Goal: Task Accomplishment & Management: Use online tool/utility

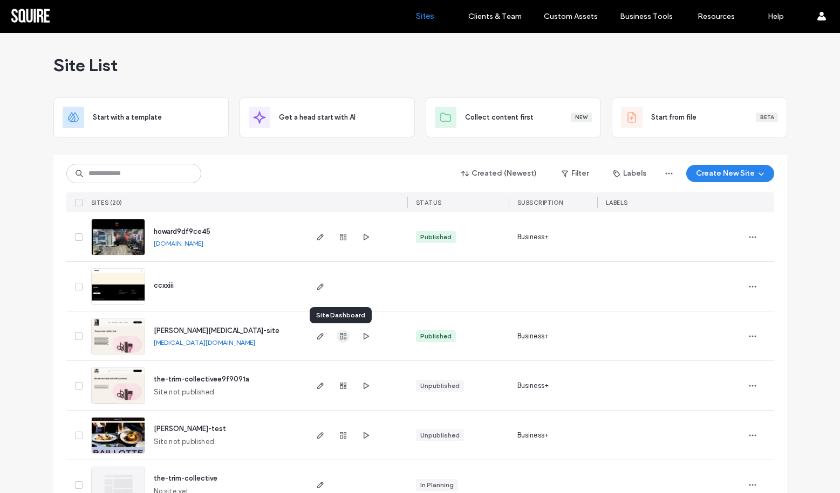
click at [340, 337] on use "button" at bounding box center [343, 336] width 6 height 6
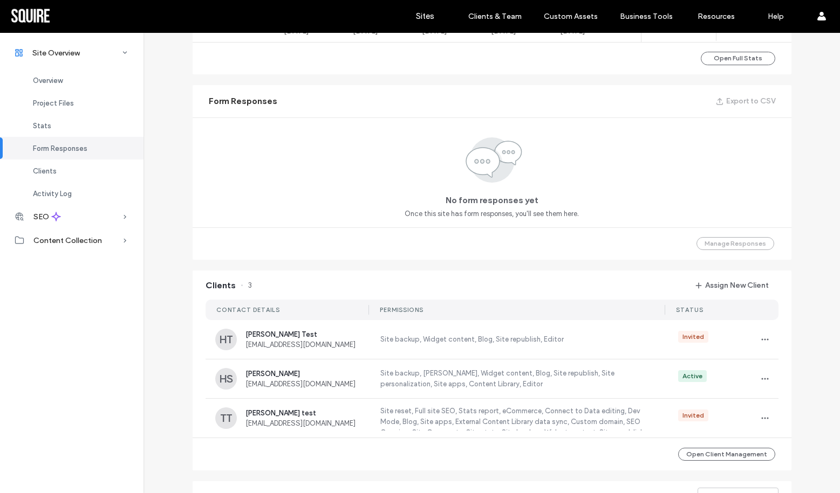
scroll to position [698, 0]
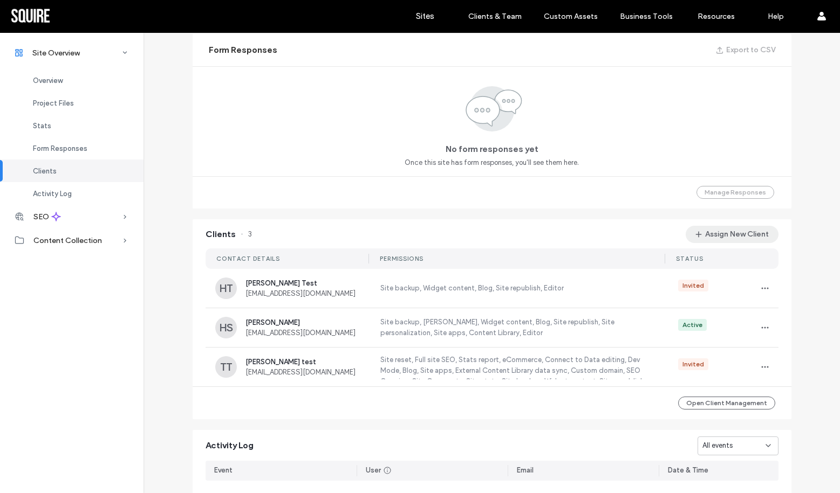
click at [742, 228] on button "Assign New Client" at bounding box center [732, 234] width 93 height 17
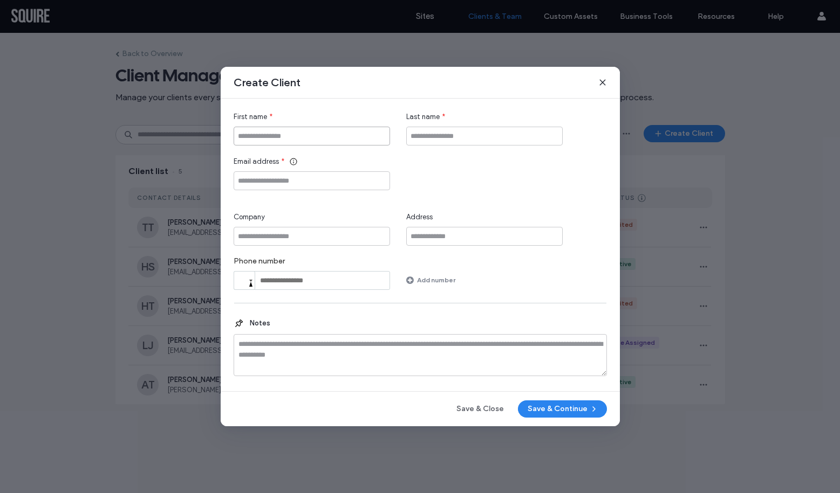
click at [323, 138] on input "First name" at bounding box center [312, 136] width 156 height 19
type input "****"
click at [451, 135] on input "Last name" at bounding box center [484, 136] width 156 height 19
type input "****"
click at [338, 181] on input "Email address" at bounding box center [312, 181] width 156 height 19
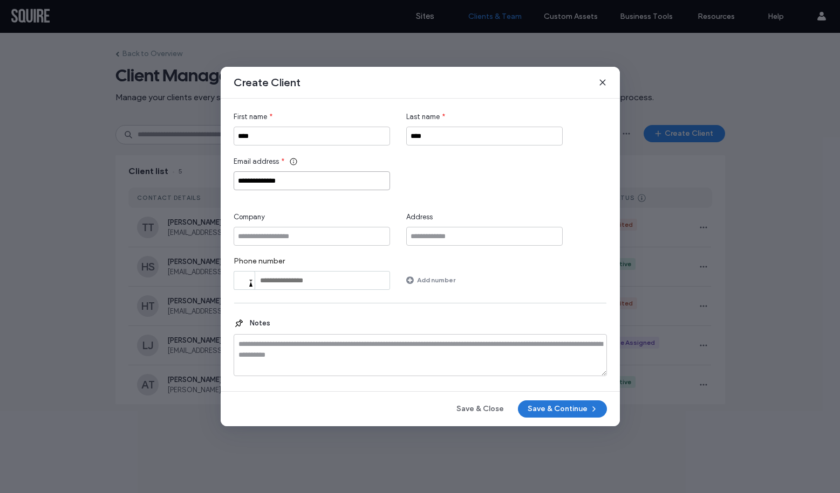
type input "**********"
click at [536, 409] on button "Save & Continue" at bounding box center [562, 409] width 89 height 17
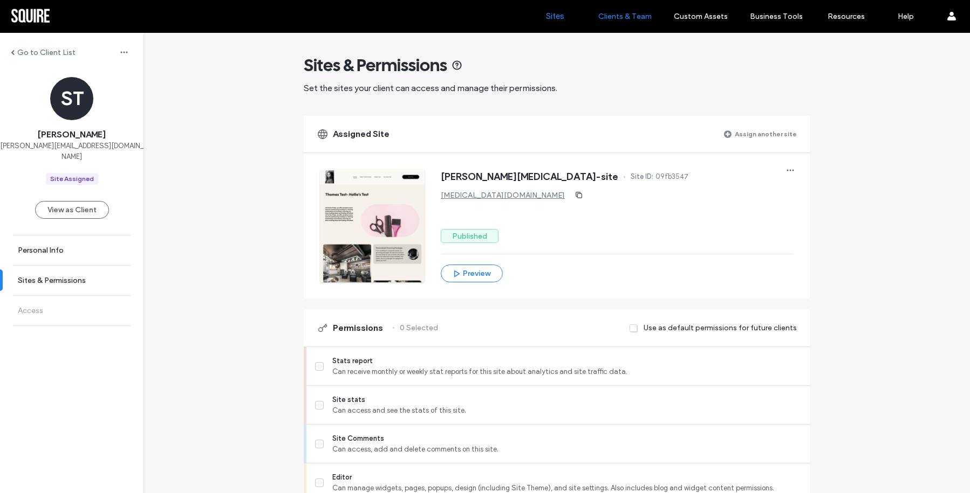
click at [557, 16] on label "Sites" at bounding box center [555, 16] width 18 height 10
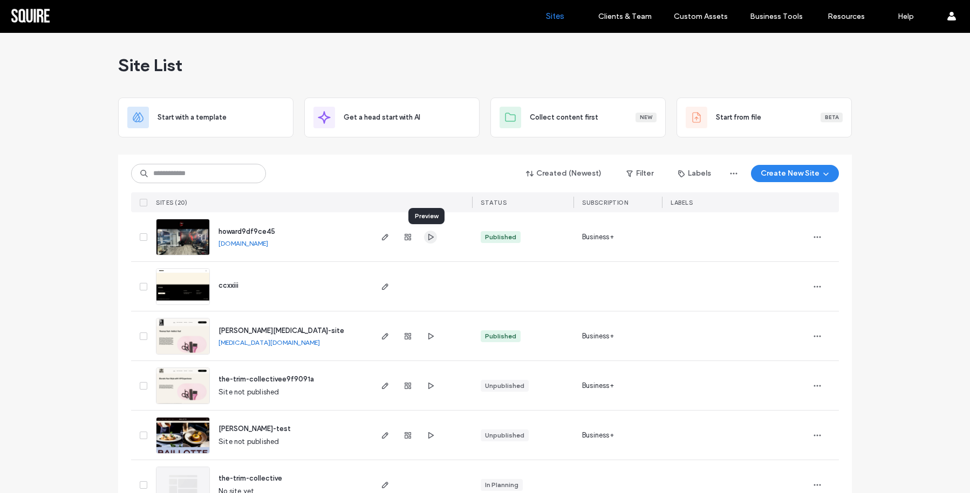
click at [428, 236] on use "button" at bounding box center [430, 237] width 5 height 6
click at [268, 245] on link "howard9df9ce45.multiscreensite.com" at bounding box center [243, 243] width 50 height 9
click at [244, 230] on span "howard9df9ce45" at bounding box center [246, 232] width 57 height 8
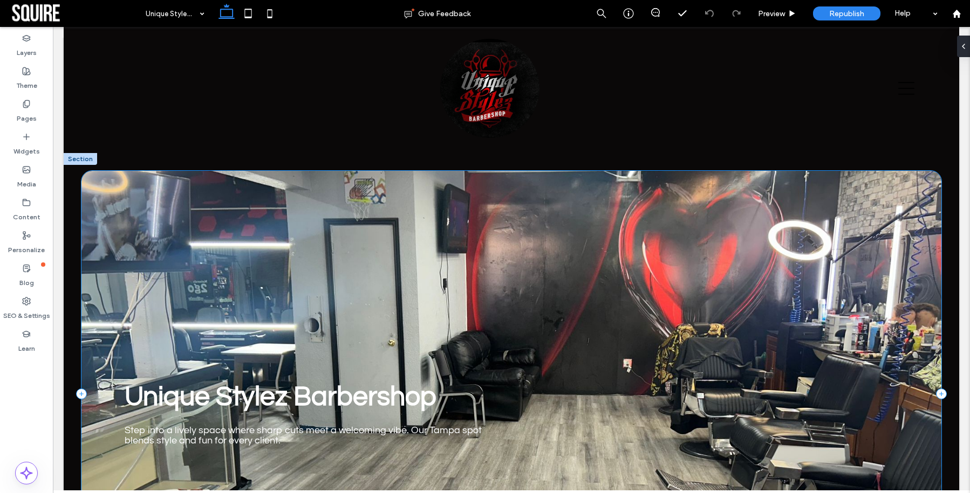
scroll to position [30, 0]
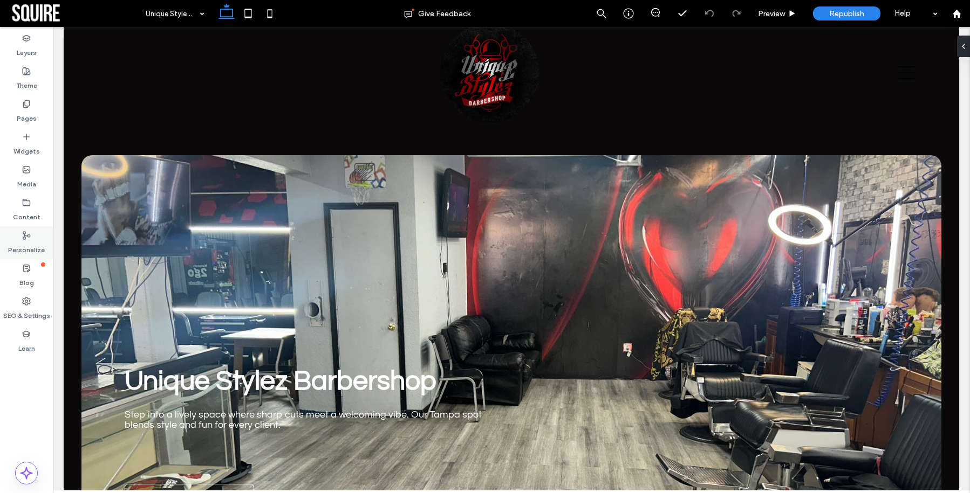
click at [29, 238] on icon at bounding box center [26, 235] width 9 height 9
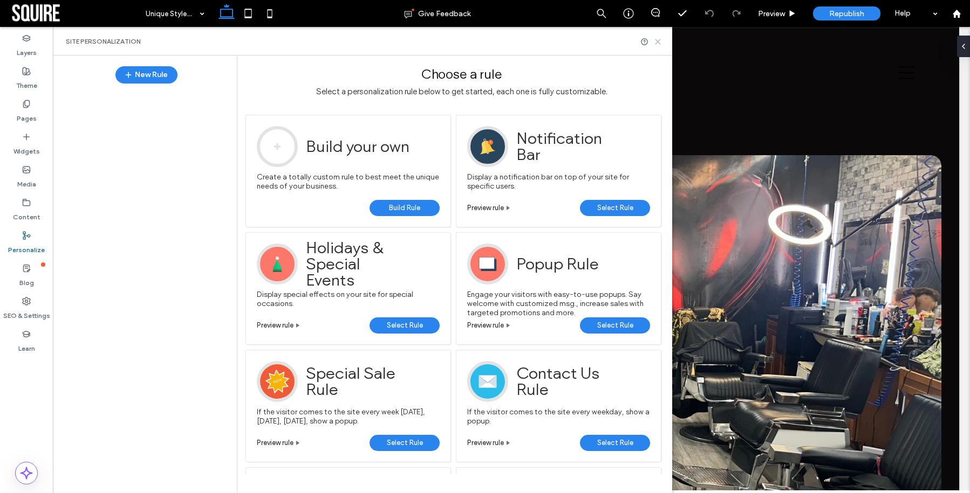
click at [655, 39] on icon at bounding box center [658, 42] width 8 height 8
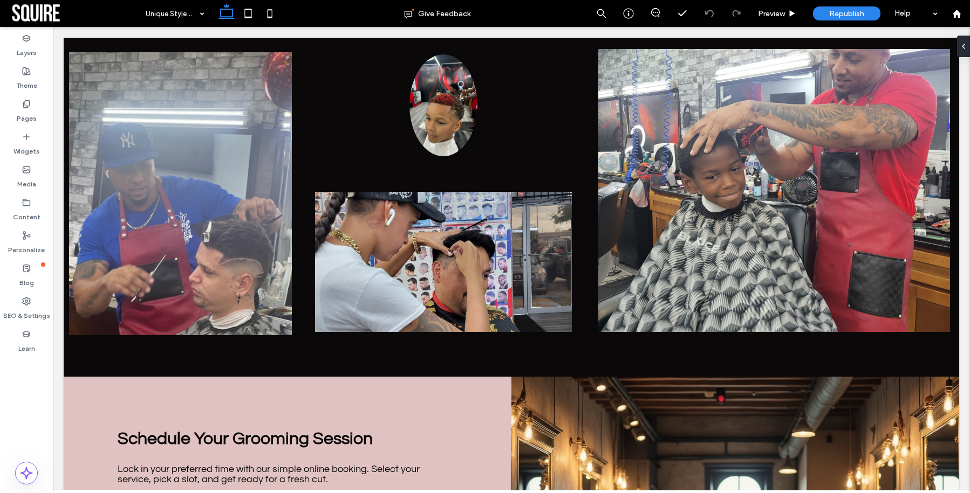
scroll to position [1400, 0]
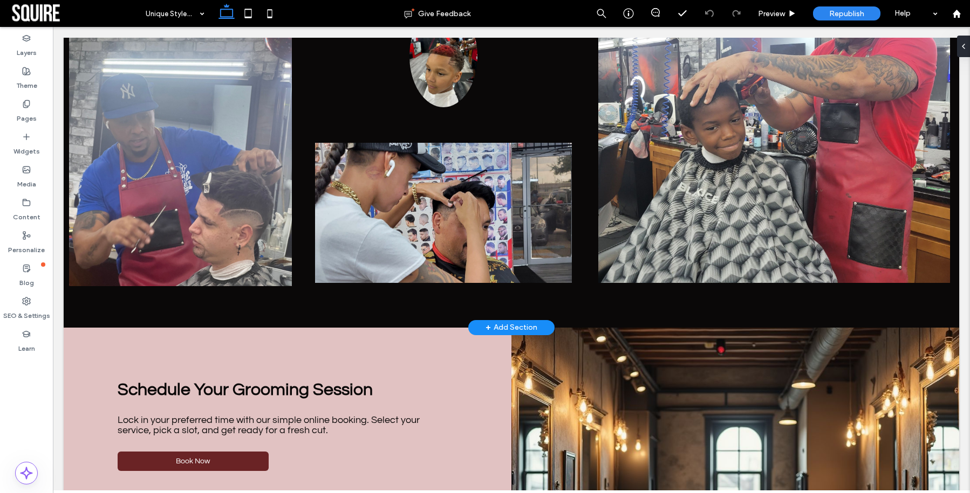
click at [518, 326] on div "+ Add Section" at bounding box center [511, 328] width 52 height 12
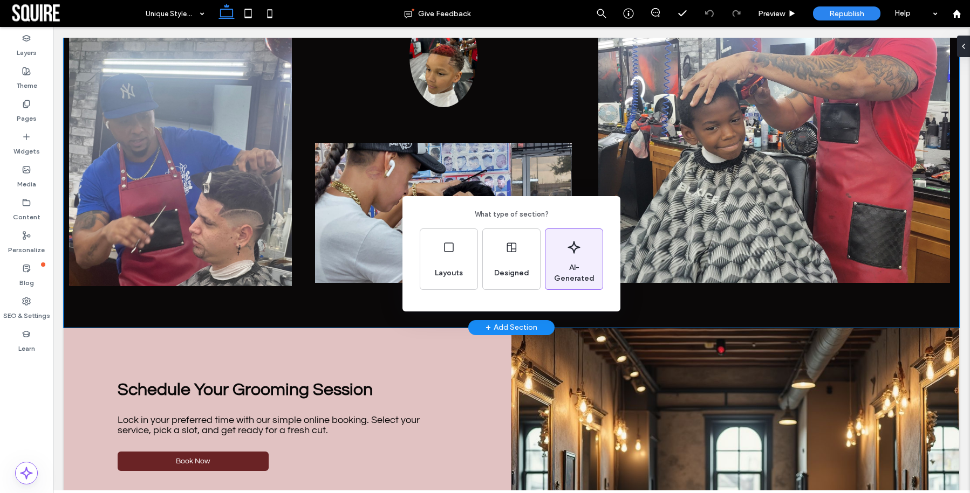
click at [568, 265] on span "AI-Generated" at bounding box center [573, 274] width 57 height 22
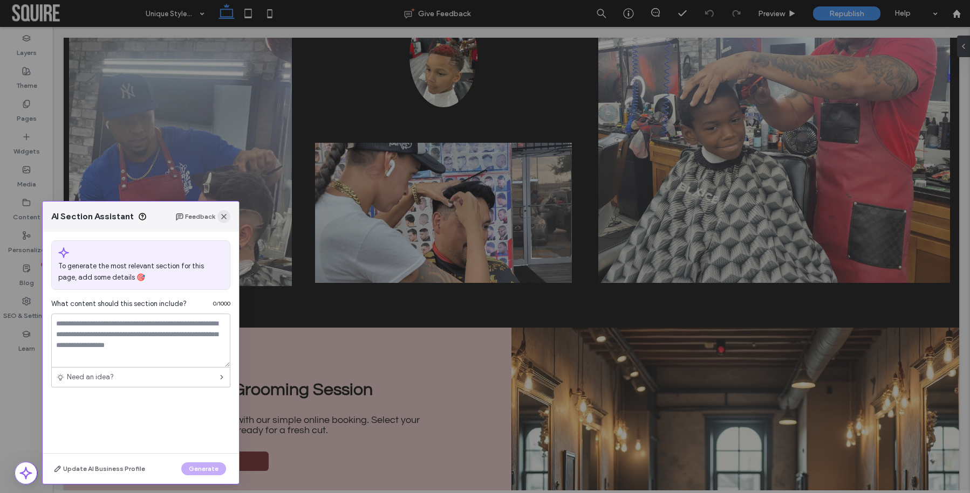
click at [225, 217] on icon "button" at bounding box center [224, 217] width 9 height 9
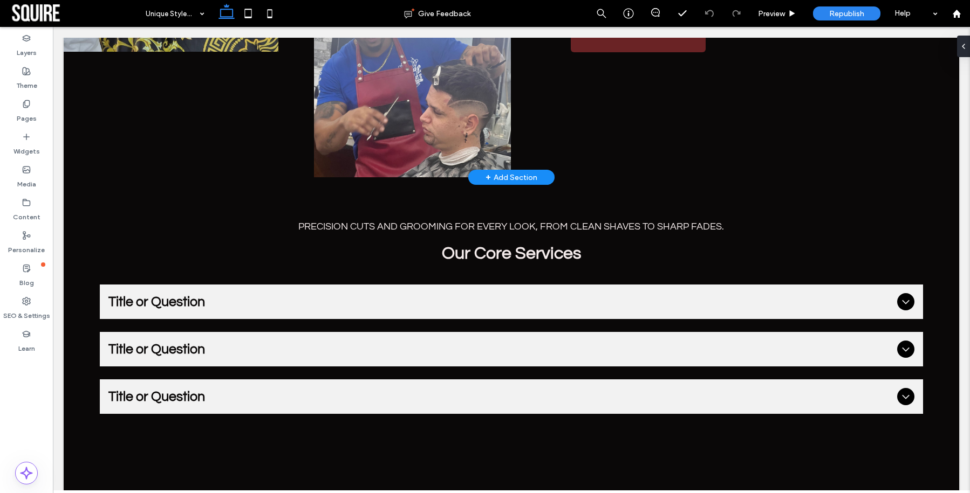
scroll to position [887, 0]
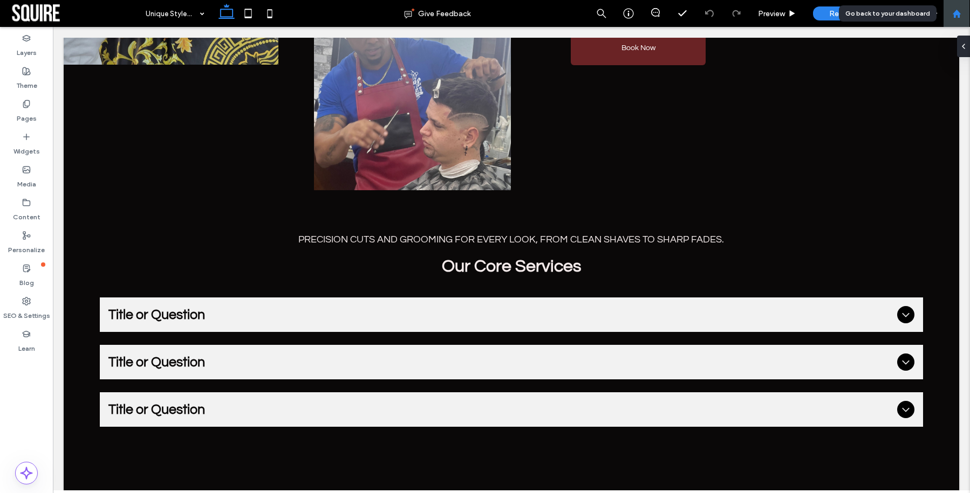
click at [960, 18] on div at bounding box center [956, 13] width 27 height 27
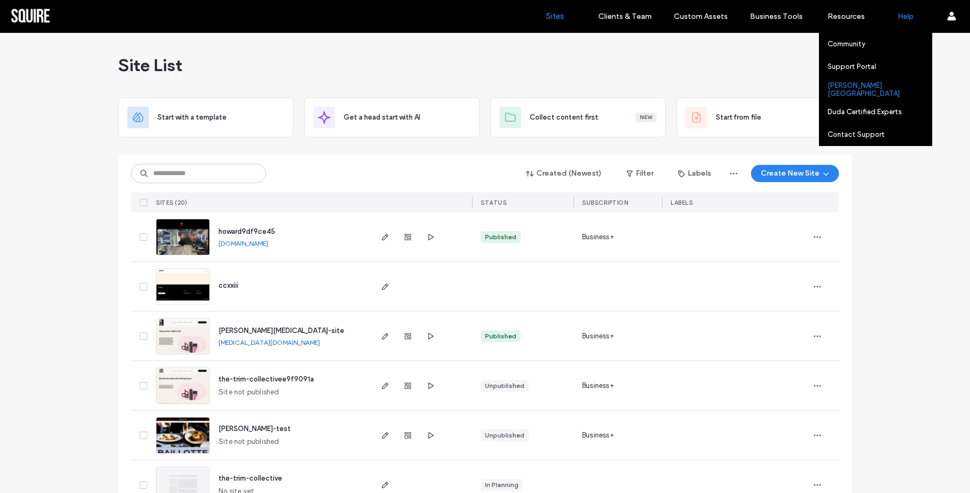
click at [865, 94] on link "Duda University" at bounding box center [879, 89] width 104 height 22
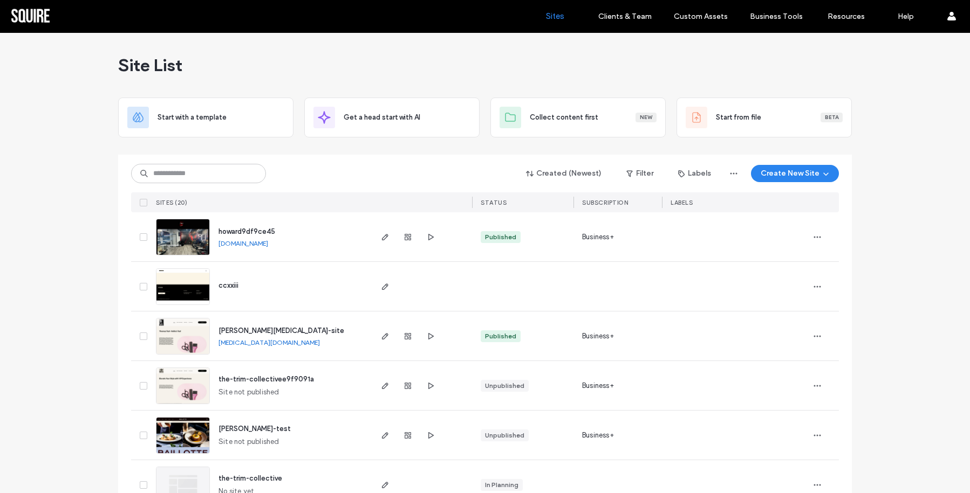
click at [196, 237] on img at bounding box center [182, 256] width 53 height 73
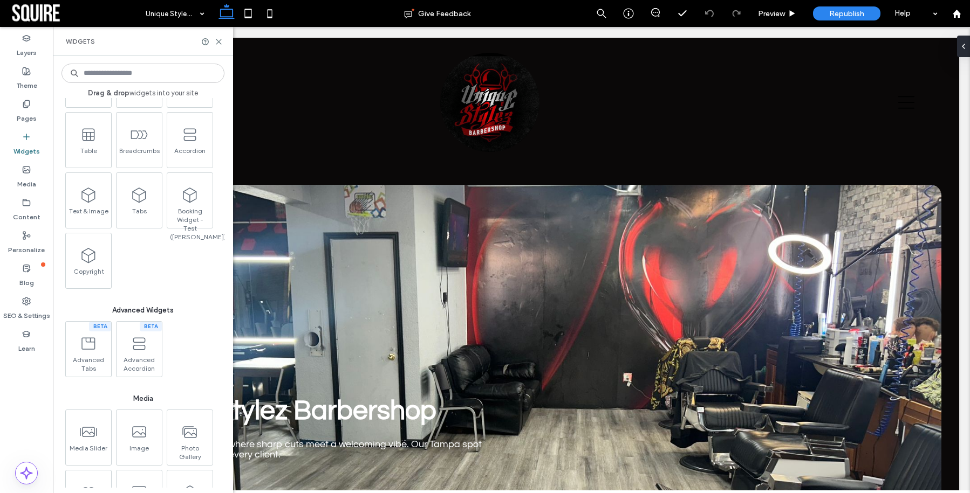
scroll to position [666, 0]
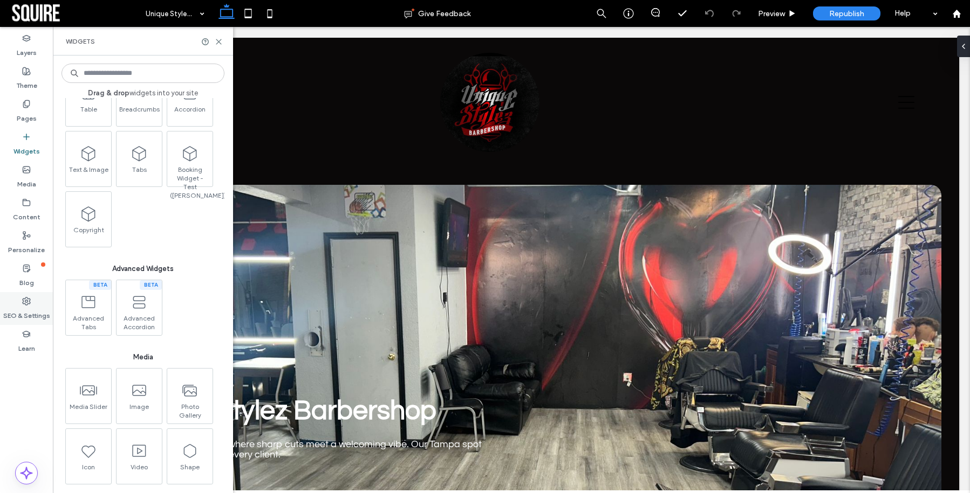
click at [26, 306] on label "SEO & Settings" at bounding box center [26, 313] width 47 height 15
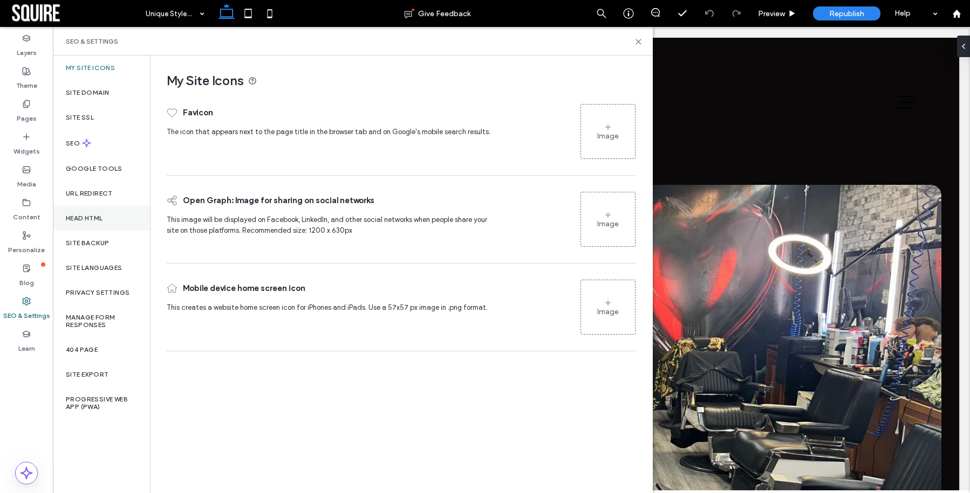
click at [65, 224] on div "Head HTML" at bounding box center [101, 218] width 97 height 25
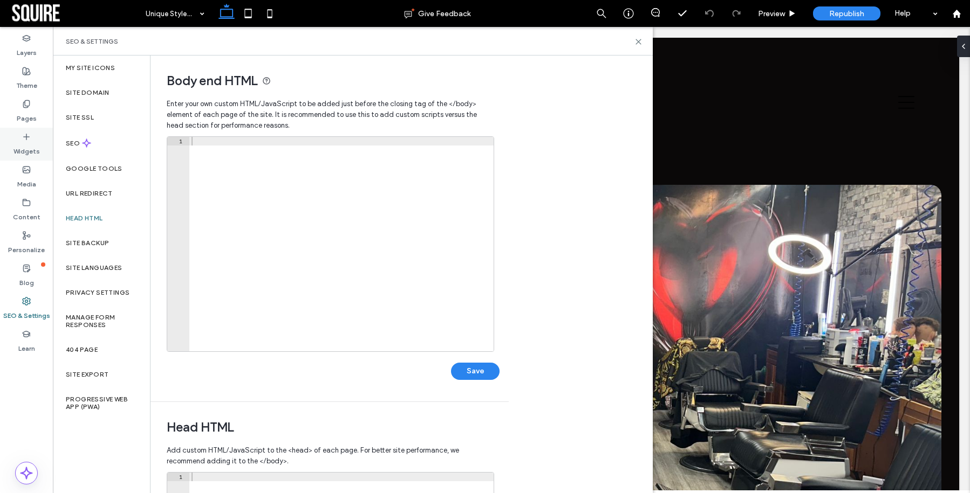
click at [30, 140] on icon at bounding box center [26, 137] width 9 height 9
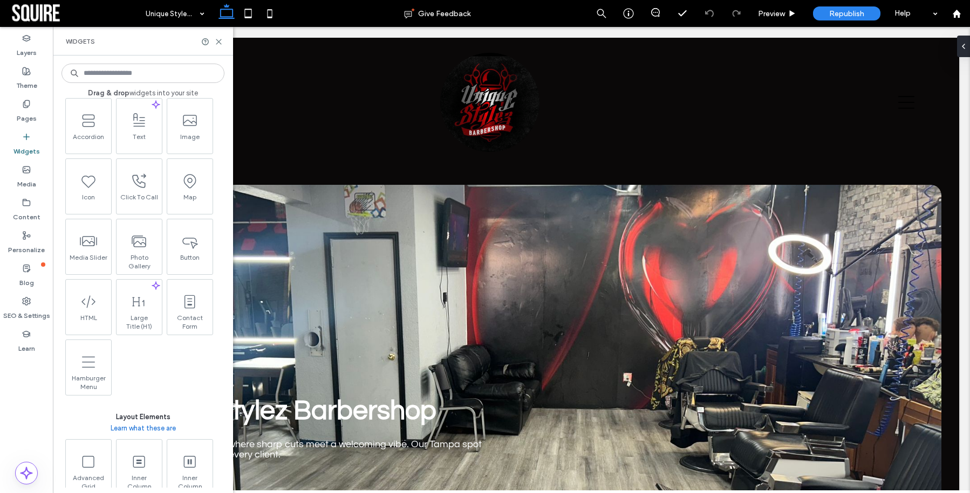
scroll to position [0, 0]
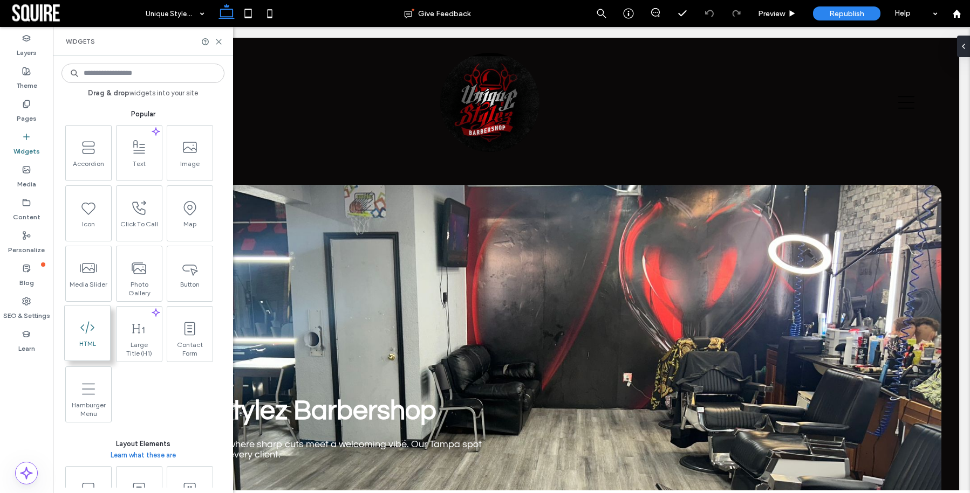
click at [86, 341] on span "HTML" at bounding box center [87, 347] width 45 height 15
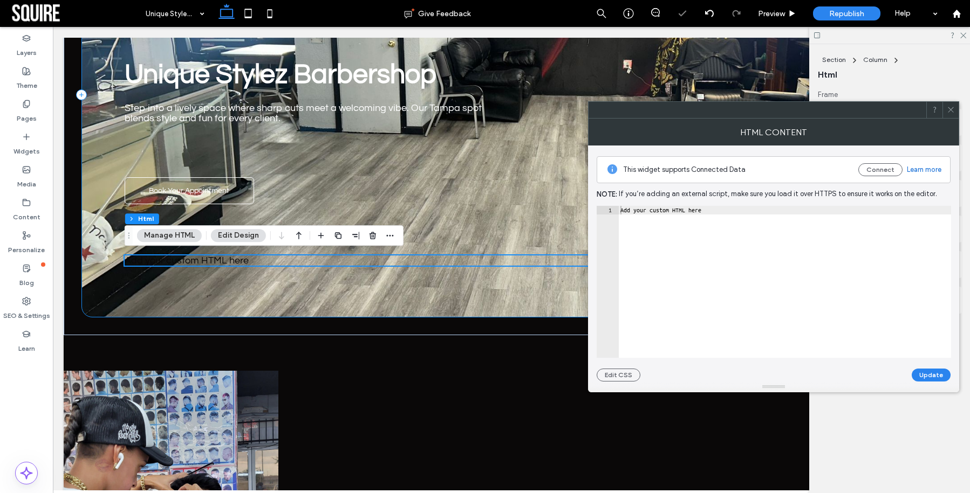
scroll to position [316, 0]
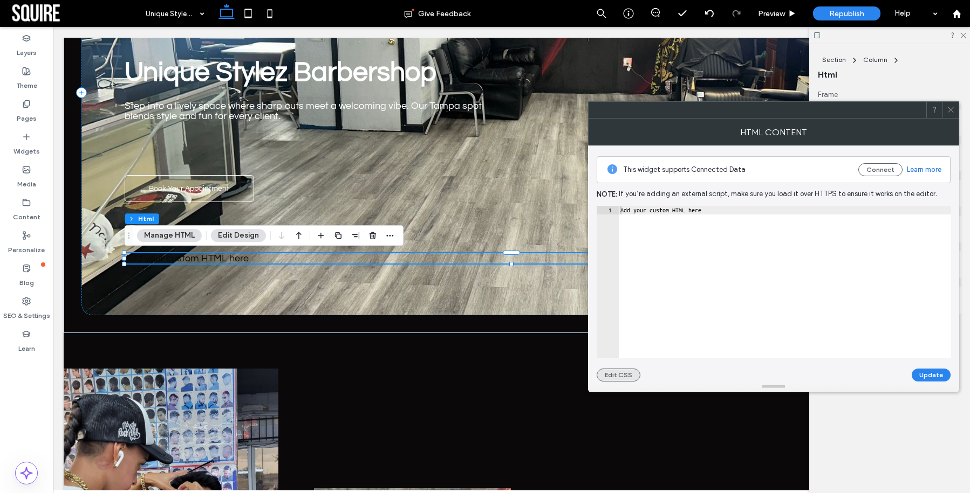
click at [618, 380] on button "Edit CSS" at bounding box center [619, 375] width 44 height 13
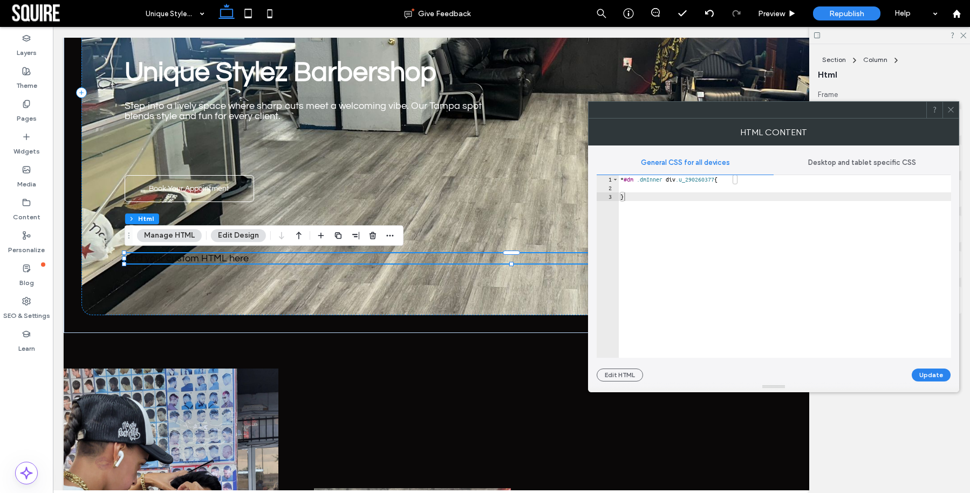
click at [888, 163] on span "Desktop and tablet specific CSS" at bounding box center [862, 163] width 108 height 9
click at [947, 109] on icon at bounding box center [951, 110] width 8 height 8
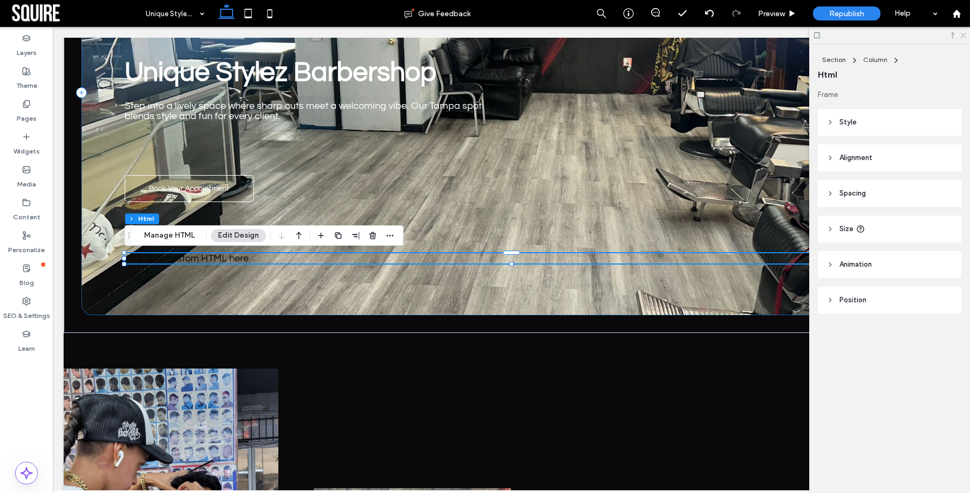
click at [965, 35] on icon at bounding box center [962, 34] width 7 height 7
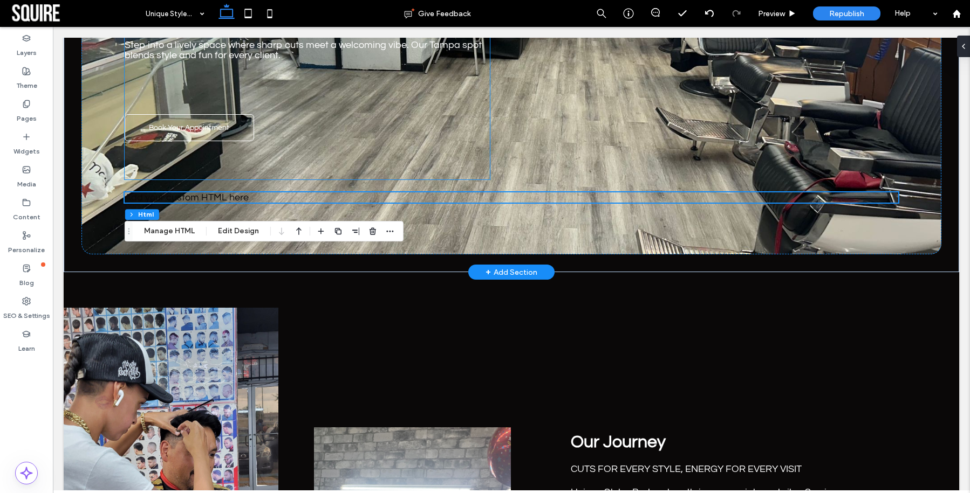
scroll to position [385, 0]
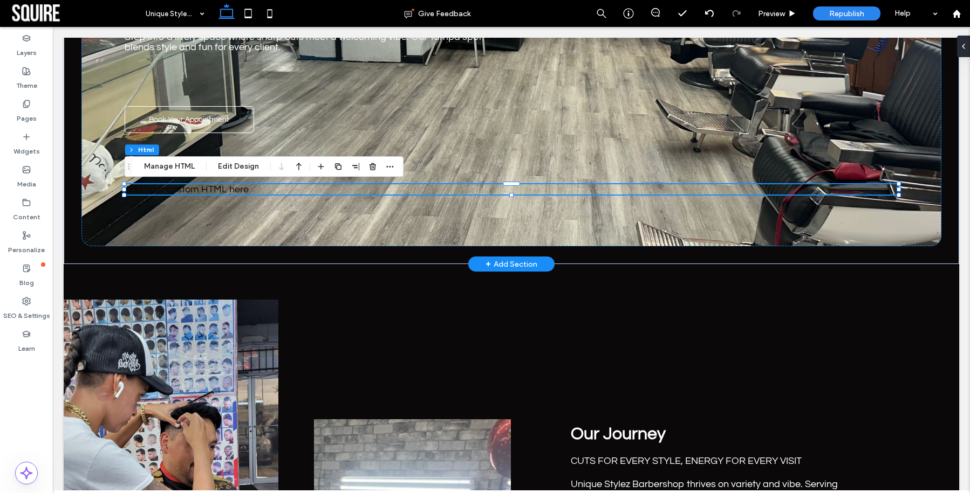
click at [281, 190] on div "Add your custom HTML here" at bounding box center [511, 189] width 773 height 10
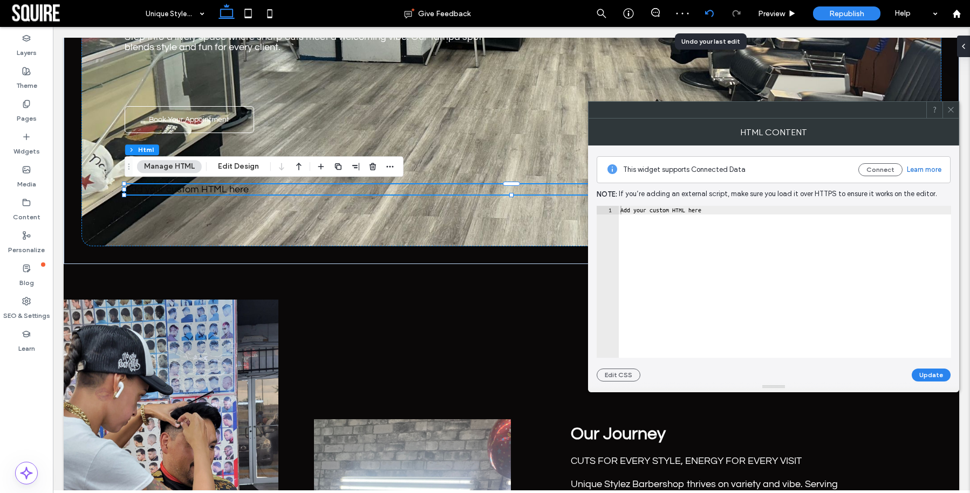
click at [711, 10] on use at bounding box center [708, 13] width 9 height 7
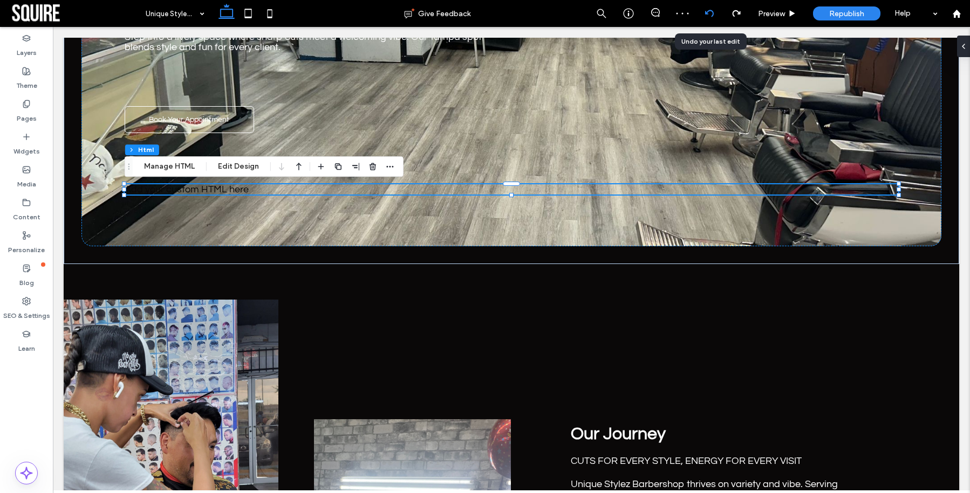
click at [711, 10] on use at bounding box center [708, 13] width 9 height 7
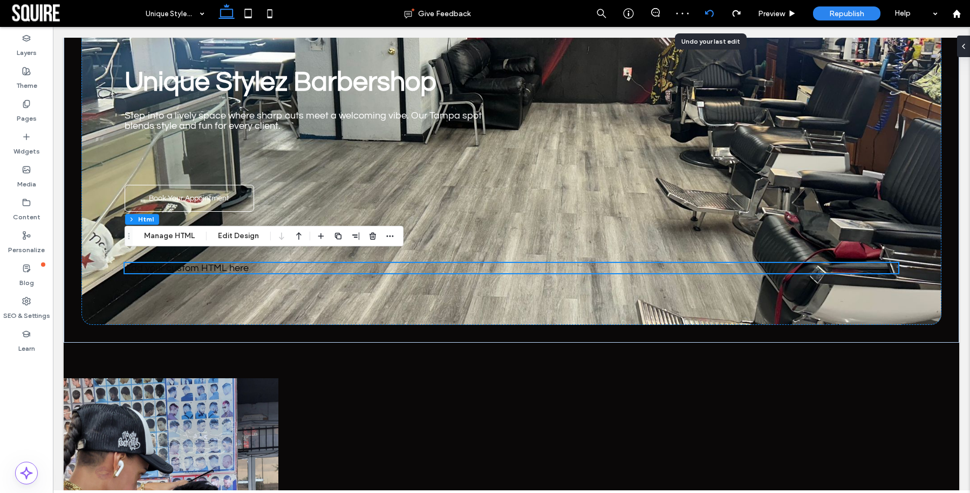
scroll to position [316, 0]
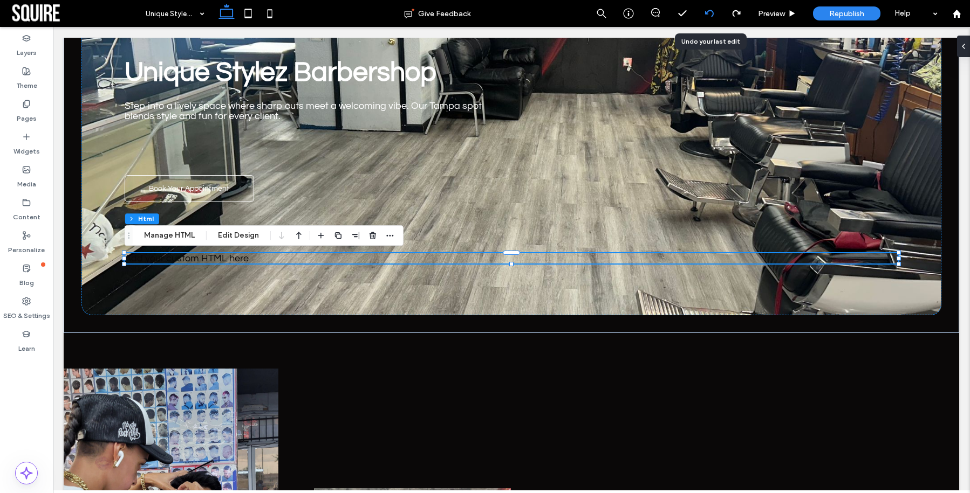
click at [705, 8] on div at bounding box center [709, 13] width 27 height 27
click at [210, 261] on div "Add your custom HTML here" at bounding box center [511, 258] width 773 height 10
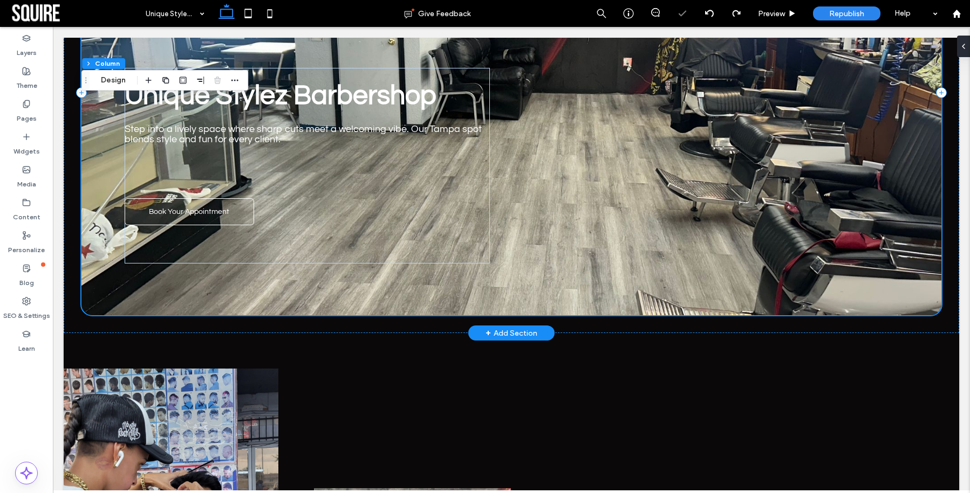
scroll to position [339, 0]
